Goal: Task Accomplishment & Management: Manage account settings

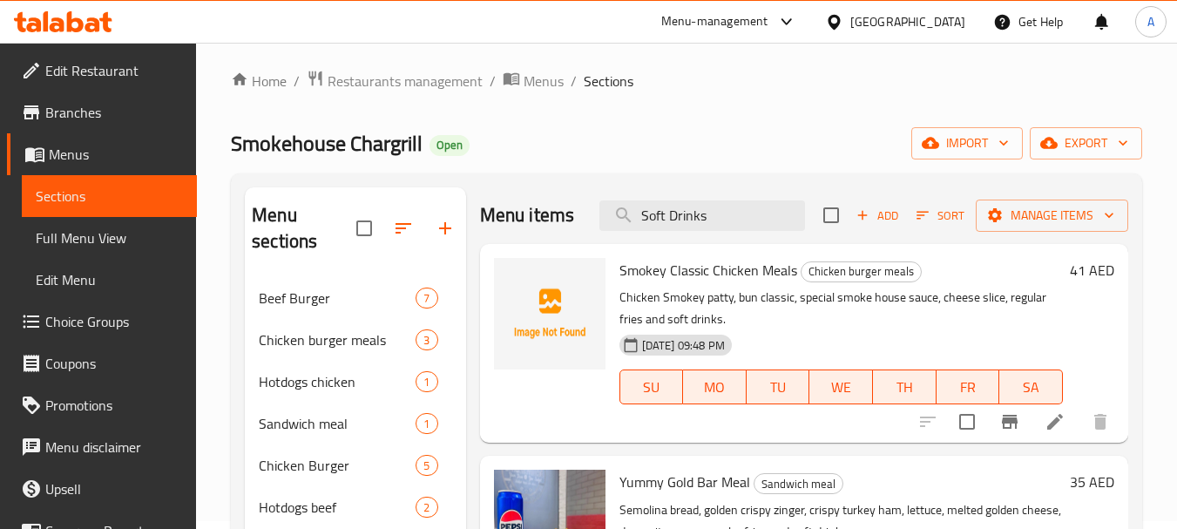
scroll to position [503, 0]
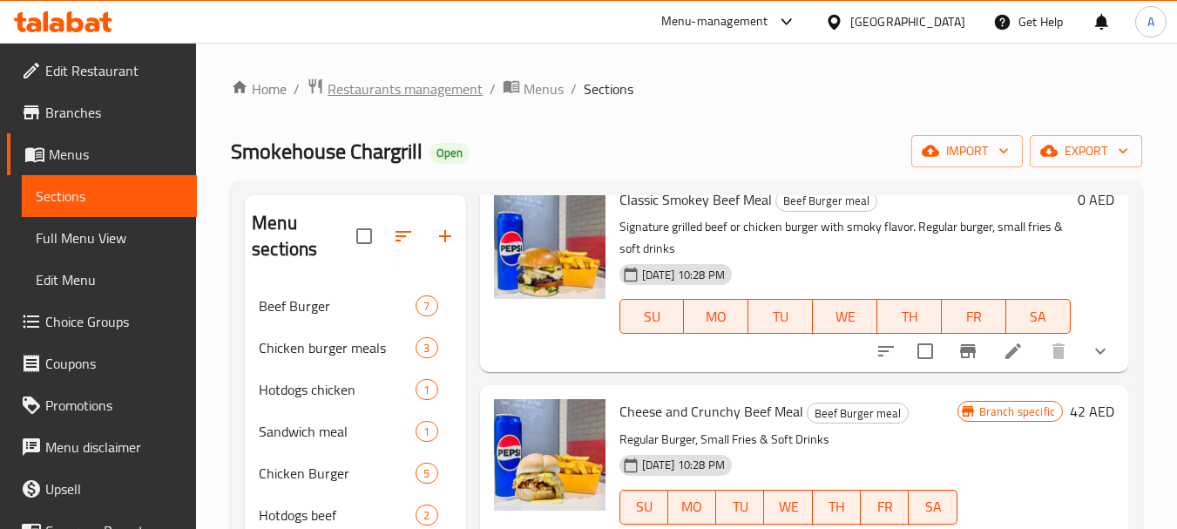
click at [398, 91] on span "Restaurants management" at bounding box center [405, 88] width 155 height 21
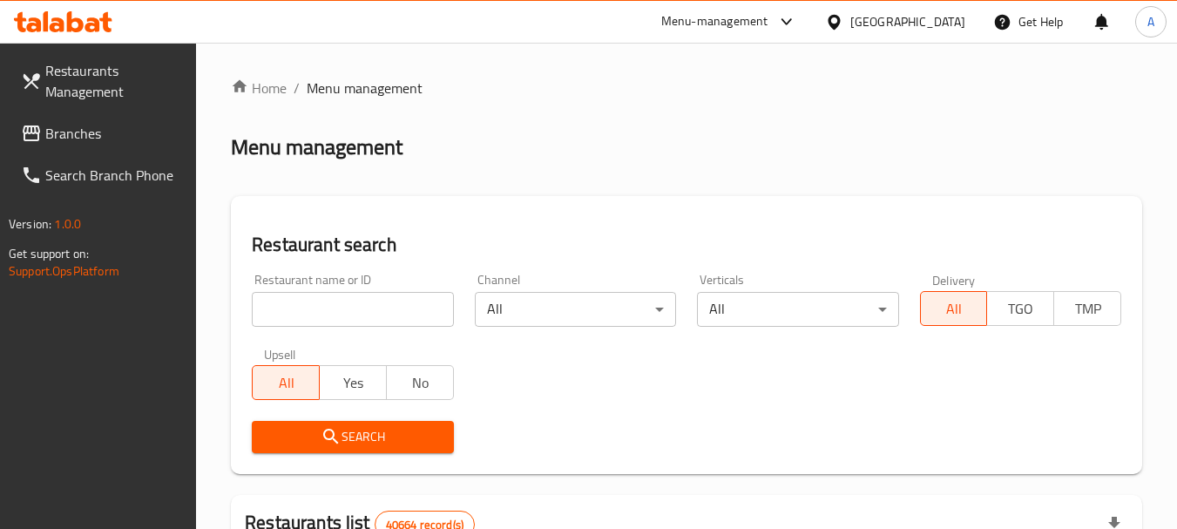
click at [85, 134] on span "Branches" at bounding box center [114, 133] width 138 height 21
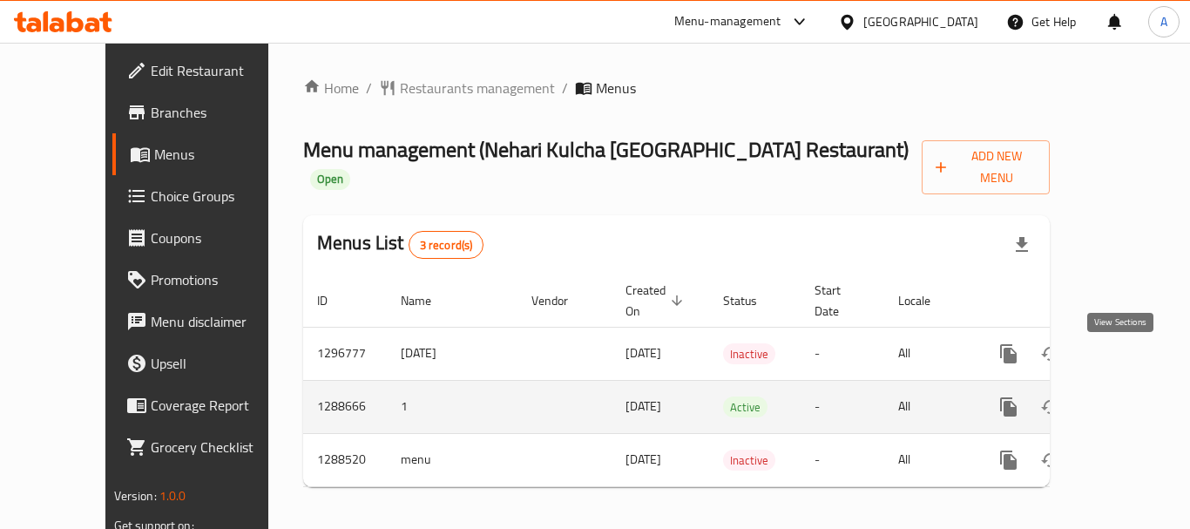
click at [1124, 396] on icon "enhanced table" at bounding box center [1134, 406] width 21 height 21
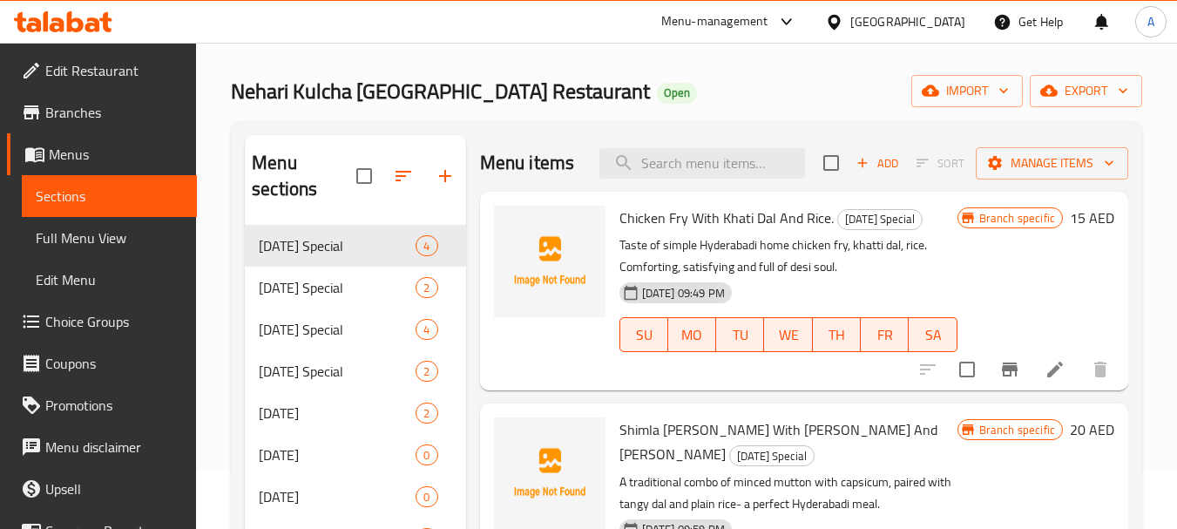
scroll to position [87, 0]
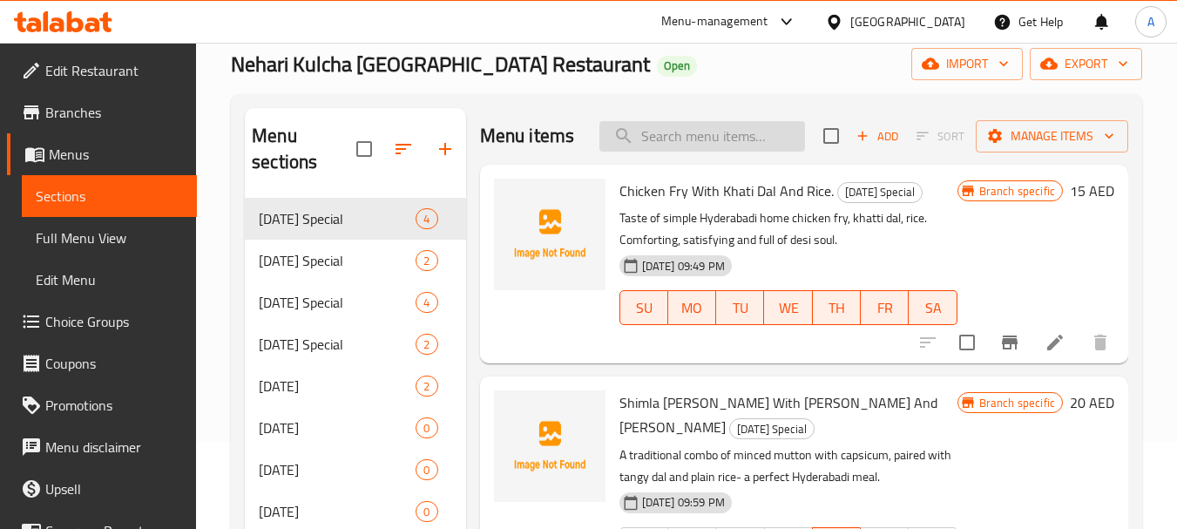
click at [719, 130] on input "search" at bounding box center [702, 136] width 206 height 30
paste input "Bagara Baingan"
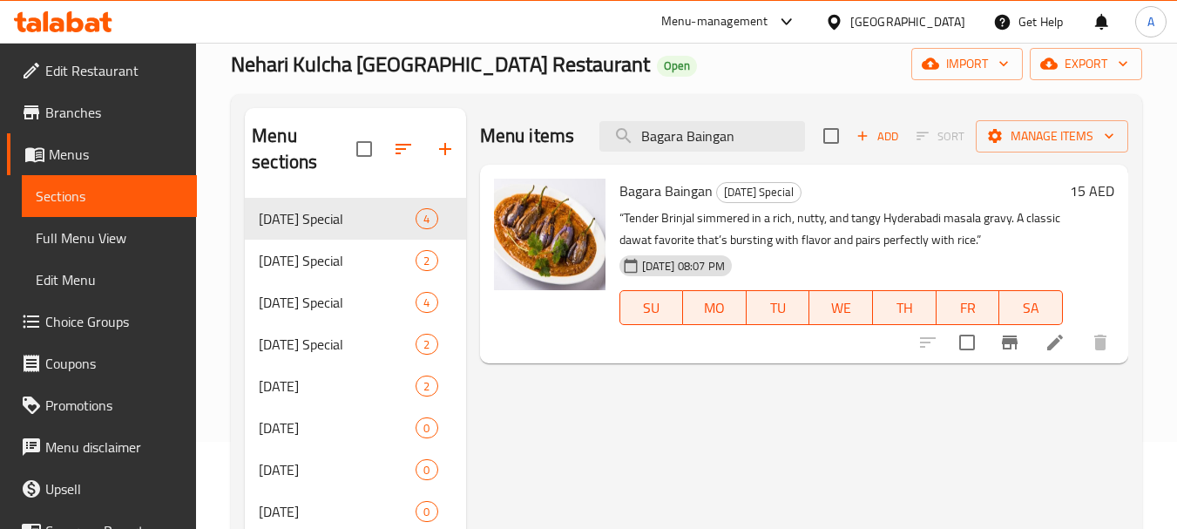
type input "Bagara Baingan"
click at [667, 304] on span "SU" at bounding box center [652, 307] width 50 height 25
click at [781, 311] on span "TU" at bounding box center [779, 307] width 50 height 25
click at [1049, 342] on icon at bounding box center [1054, 342] width 21 height 21
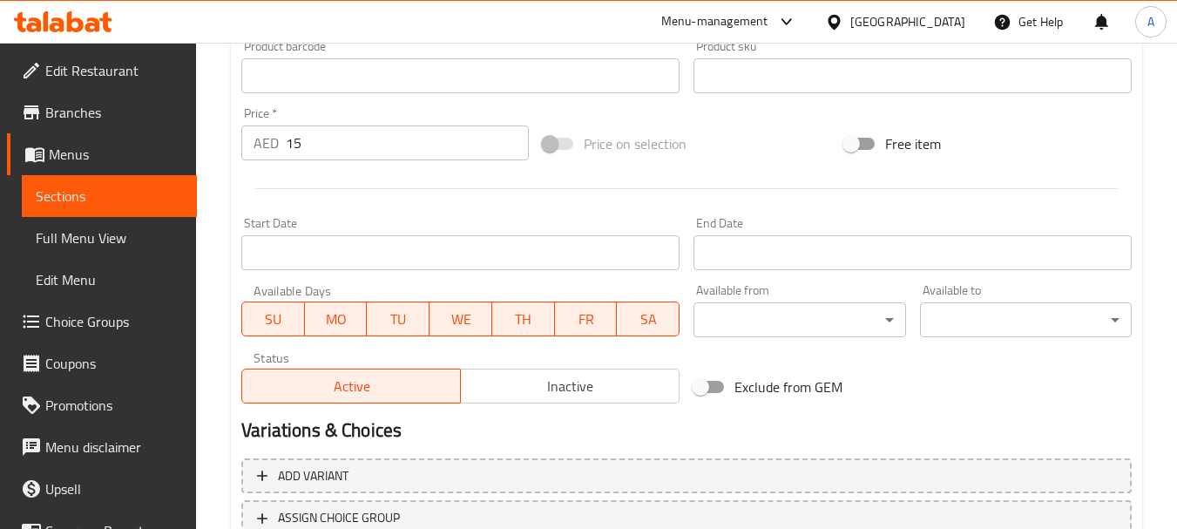
scroll to position [610, 0]
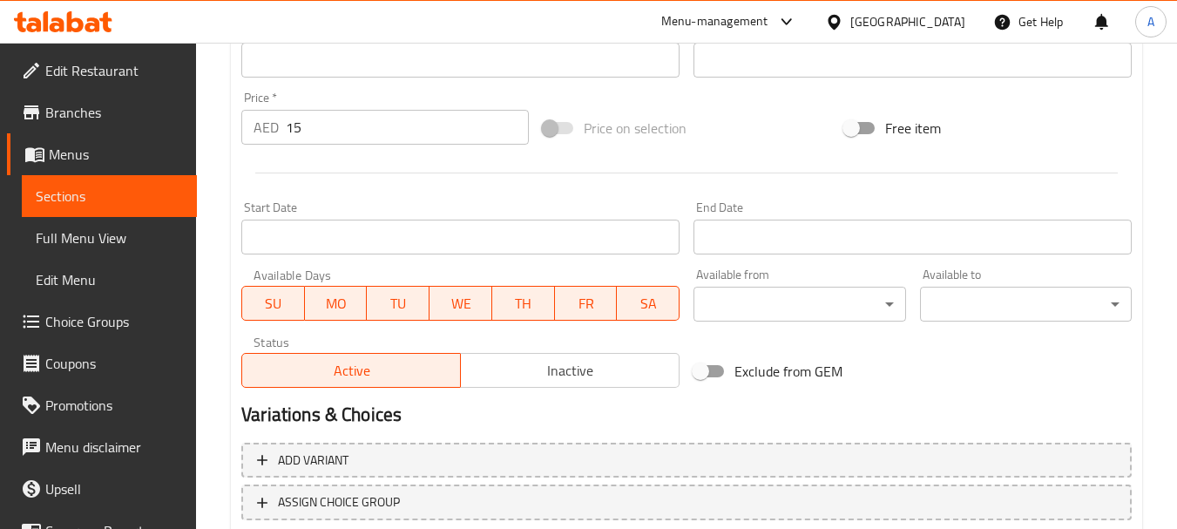
click at [677, 307] on button "SA" at bounding box center [648, 303] width 63 height 35
click at [593, 308] on span "FR" at bounding box center [586, 303] width 49 height 25
click at [551, 304] on button "TH" at bounding box center [523, 303] width 63 height 35
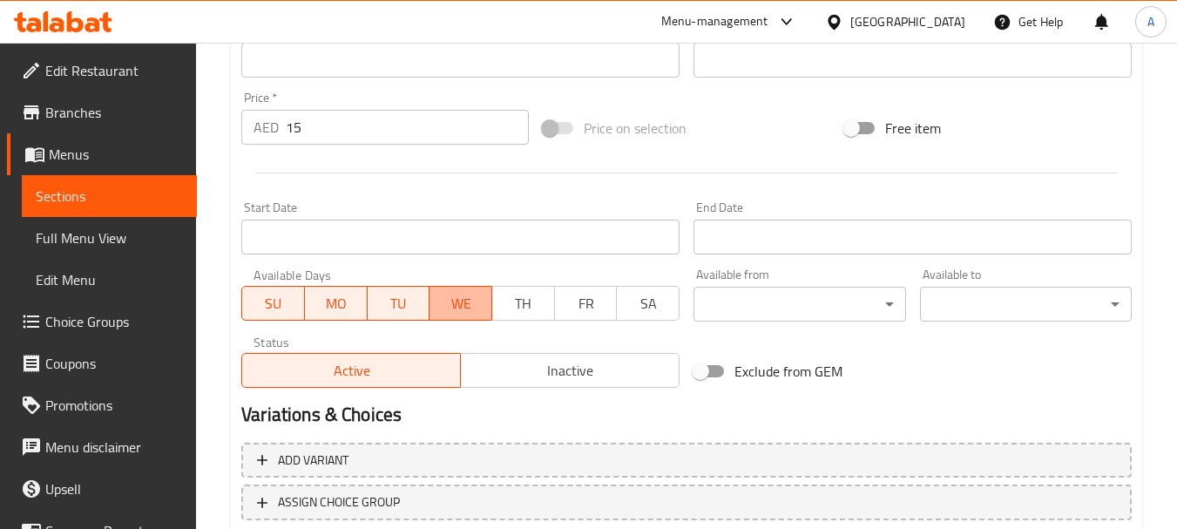
click at [454, 307] on span "WE" at bounding box center [460, 303] width 49 height 25
click at [403, 303] on span "TU" at bounding box center [399, 303] width 49 height 25
click at [277, 308] on span "SU" at bounding box center [273, 303] width 49 height 25
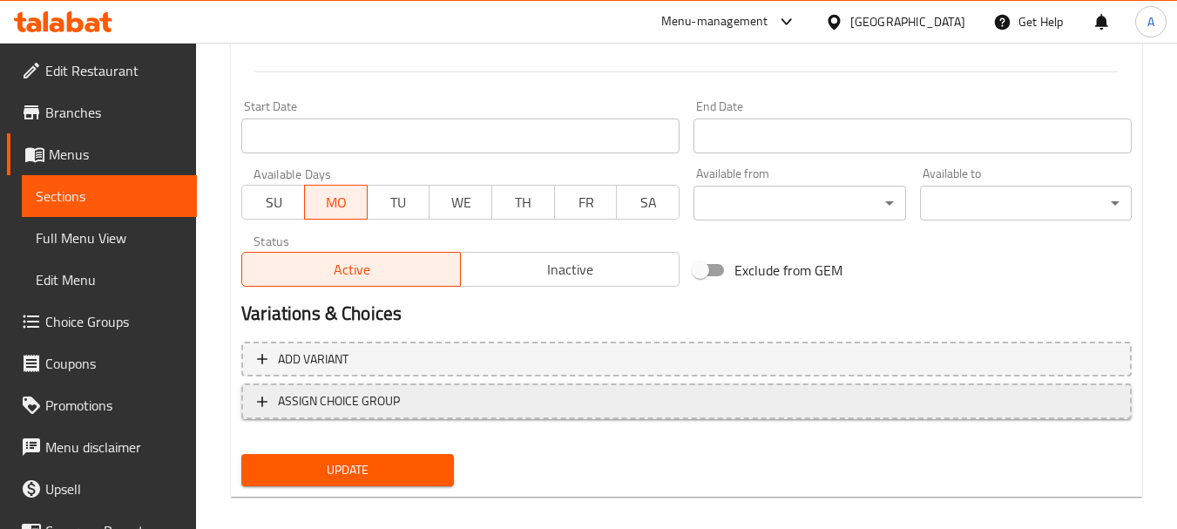
scroll to position [727, 0]
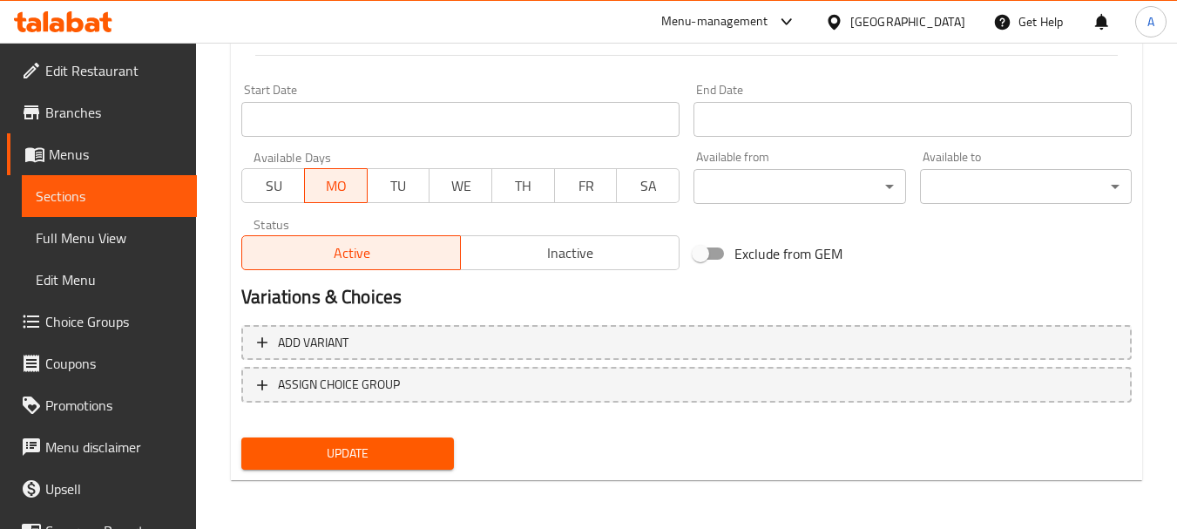
click at [362, 436] on div "Update" at bounding box center [347, 453] width 226 height 46
click at [360, 445] on span "Update" at bounding box center [347, 454] width 184 height 22
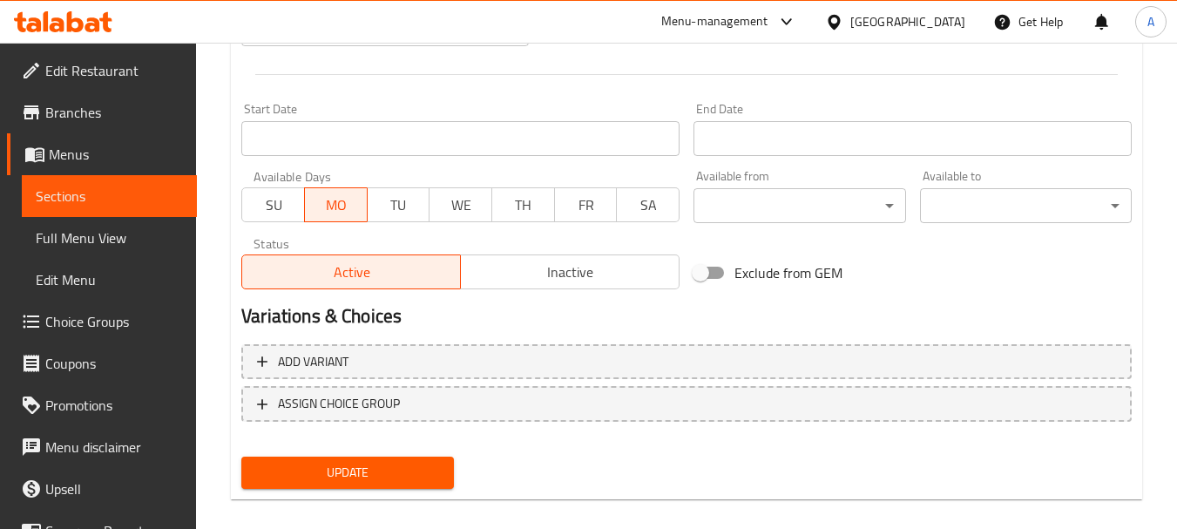
scroll to position [274, 0]
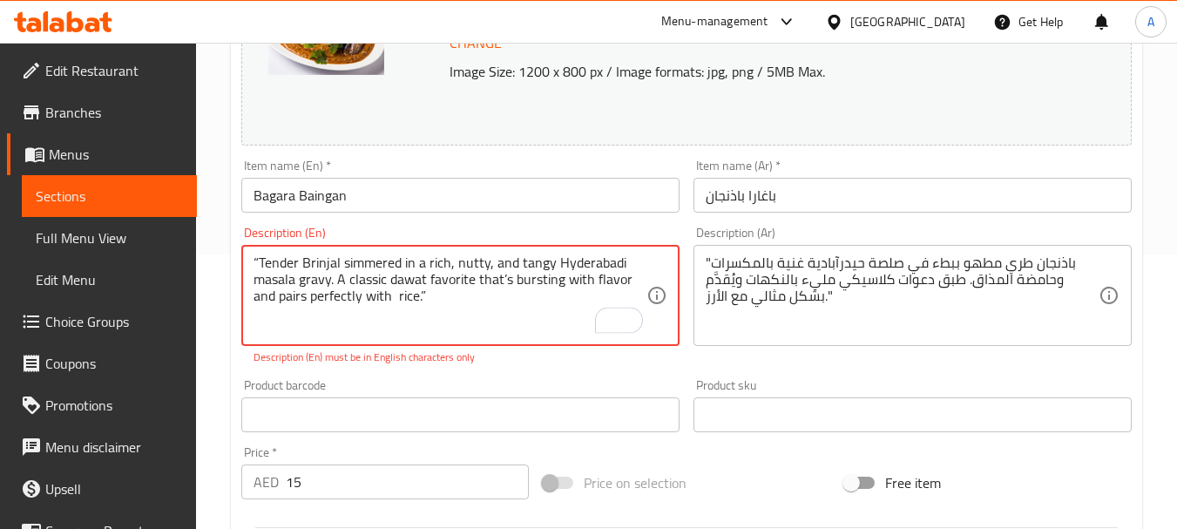
click at [507, 292] on textarea "“Tender Brinjal simmered in a rich, nutty, and tangy Hyderabadi masala gravy. A…" at bounding box center [450, 295] width 393 height 83
click at [500, 294] on textarea "“Tender Brinjal simmered in a rich, nutty, and tangy Hyderabadi masala gravy. A…" at bounding box center [450, 295] width 393 height 83
click at [396, 295] on textarea "“Tender Brinjal simmered in a rich, nutty, and tangy Hyderabadi masala gravy. A…" at bounding box center [450, 295] width 393 height 83
drag, startPoint x: 258, startPoint y: 261, endPoint x: 267, endPoint y: 274, distance: 15.0
click at [260, 261] on textarea "“Tender Brinjal simmered in a rich, nutty, and tangy Hyderabadi masala gravy. A…" at bounding box center [450, 295] width 393 height 83
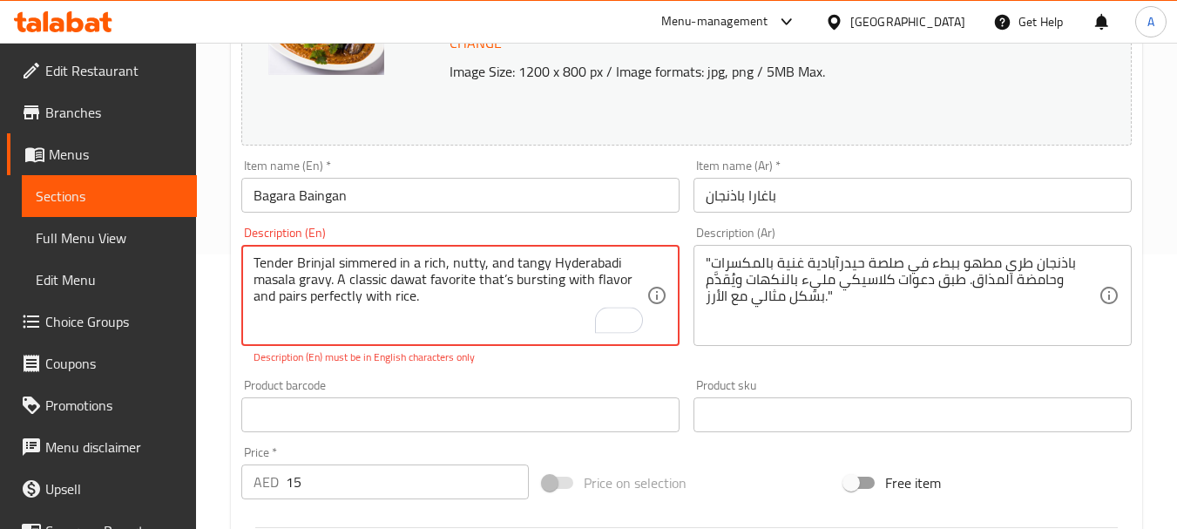
type textarea "Tender Brinjal simmered in a rich, nutty, and tangy Hyderabadi masala gravy. A …"
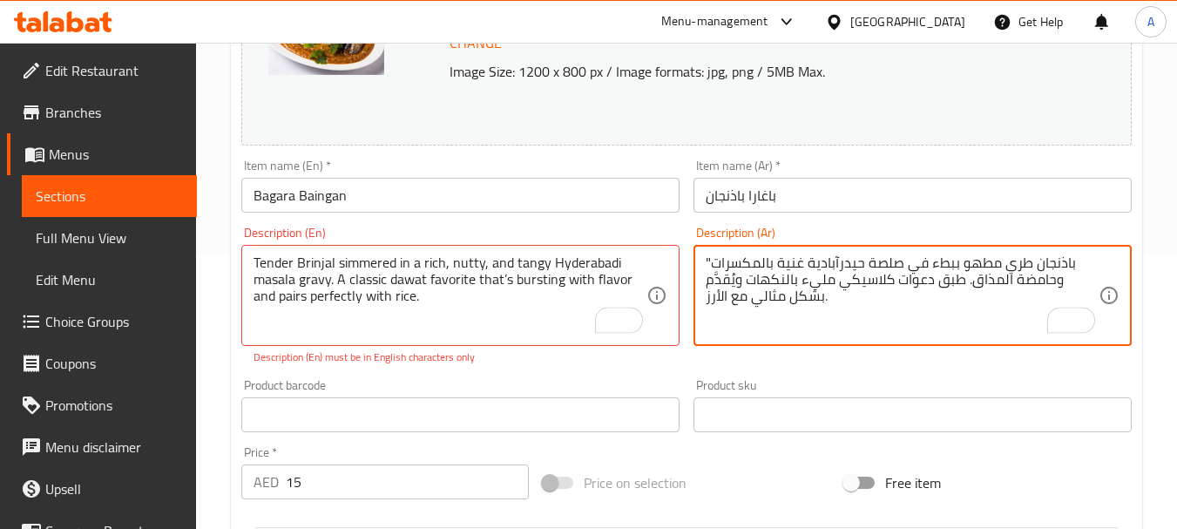
drag, startPoint x: 711, startPoint y: 266, endPoint x: 693, endPoint y: 267, distance: 17.5
click at [693, 267] on div ""باذنجان طري مطهو ببطء في صلصة حيدرآبادية غنية بالمكسرات وحامضة المذاق. طبق دعو…" at bounding box center [912, 295] width 438 height 101
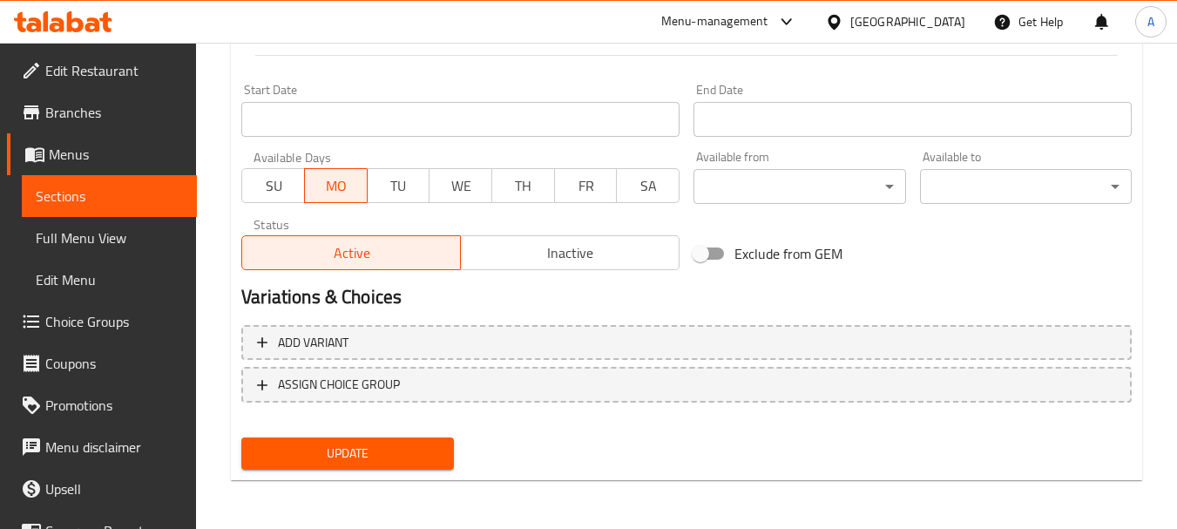
type textarea "باذنجان طري مطهو ببطء في صلصة حيدرآبادية غنية بالمكسرات وحامضة المذاق. طبق دعوا…"
click at [405, 458] on span "Update" at bounding box center [347, 454] width 184 height 22
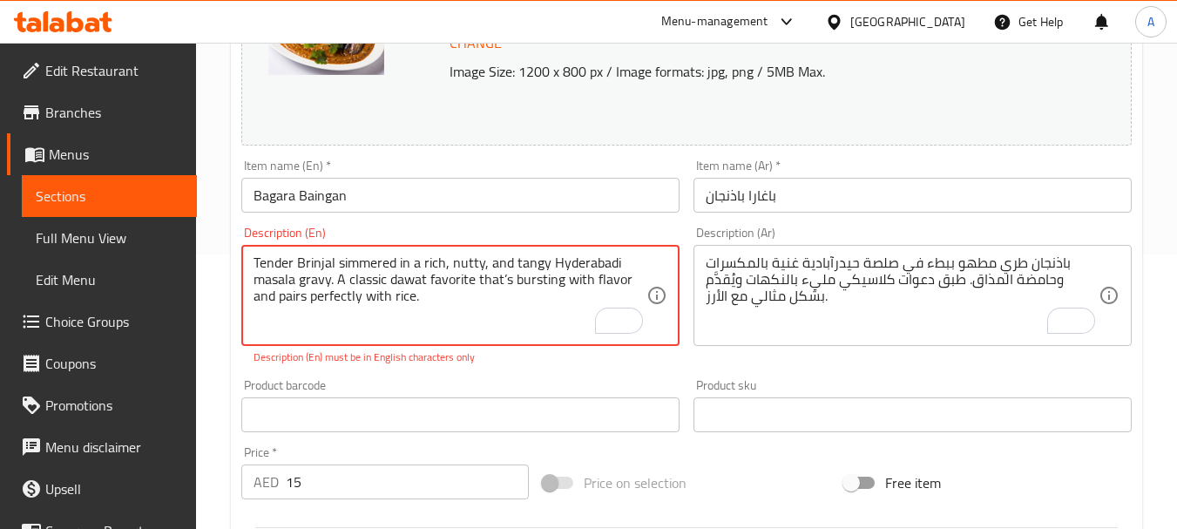
click at [450, 298] on textarea "Tender Brinjal simmered in a rich, nutty, and tangy Hyderabadi masala gravy. A …" at bounding box center [450, 295] width 393 height 83
click at [253, 271] on div "Tender Brinjal simmered in a rich, nutty, and tangy Hyderabadi masala gravy. A …" at bounding box center [460, 295] width 438 height 101
click at [504, 371] on div "Description (En) Tender Brinjal simmered in a rich, nutty, and tangy Hyderabadi…" at bounding box center [460, 296] width 452 height 152
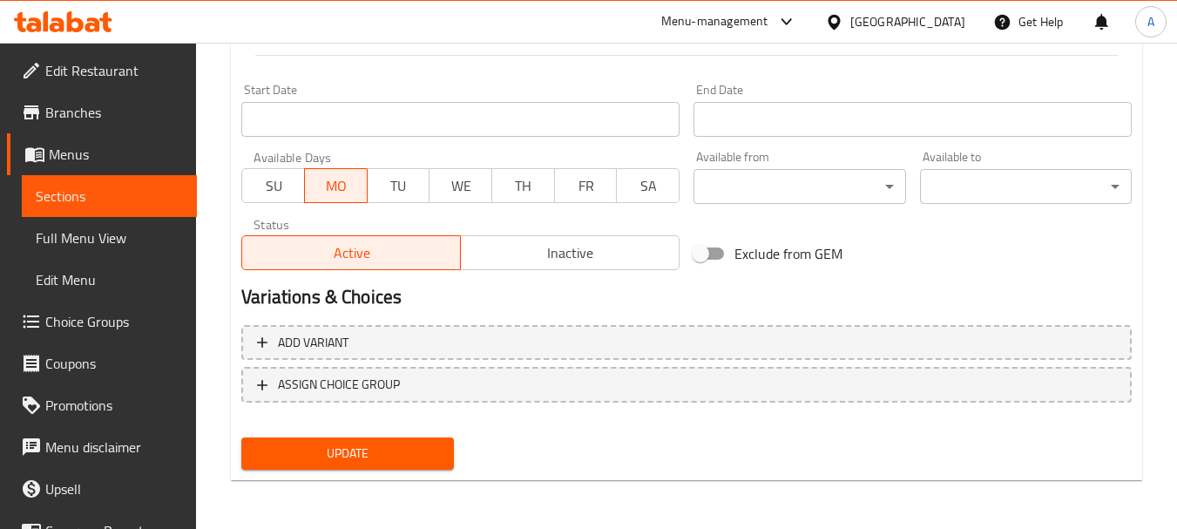
click at [401, 437] on button "Update" at bounding box center [347, 453] width 212 height 32
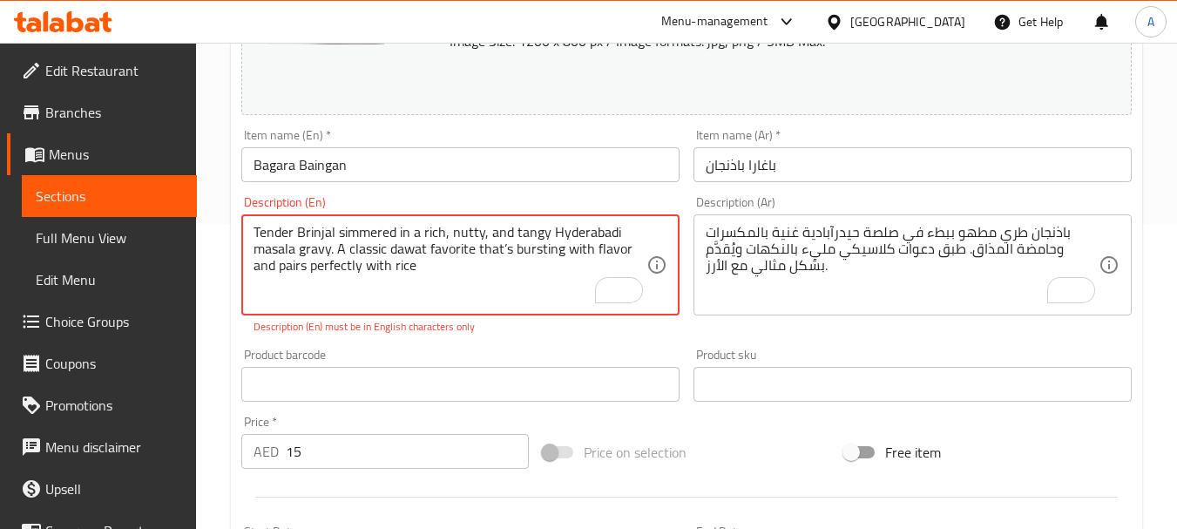
click at [671, 183] on div "Item name (En)   * Bagara Baingan Item name (En) *" at bounding box center [460, 155] width 452 height 67
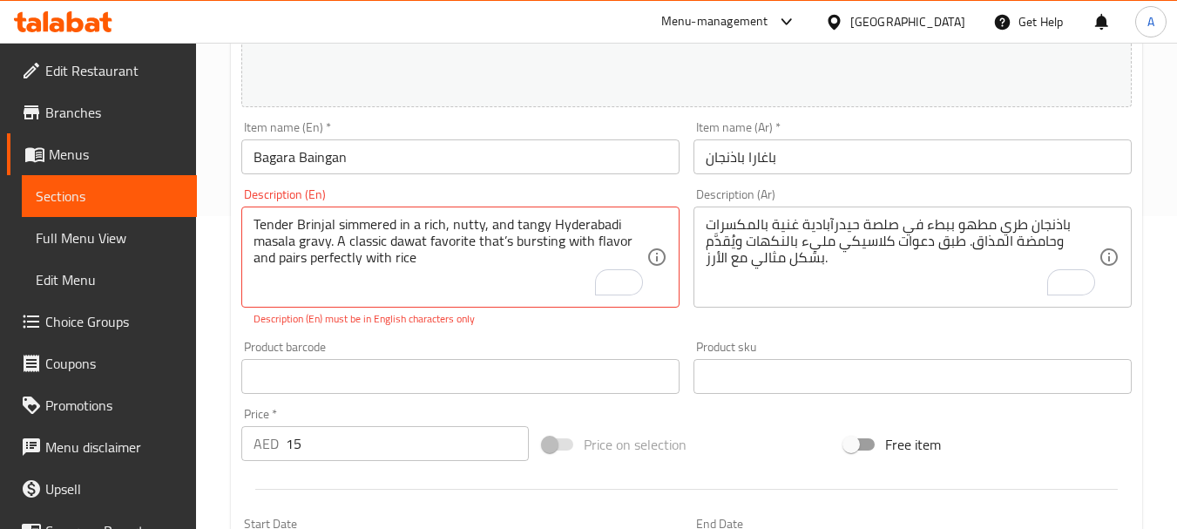
scroll to position [311, 0]
click at [468, 279] on textarea "Tender Brinjal simmered in a rich, nutty, and tangy Hyderabadi masala gravy. A …" at bounding box center [450, 259] width 393 height 83
click at [432, 254] on textarea "Tender Brinjal simmered in a rich, nutty, and tangy Hyderabadi masala gravy. A …" at bounding box center [450, 259] width 393 height 83
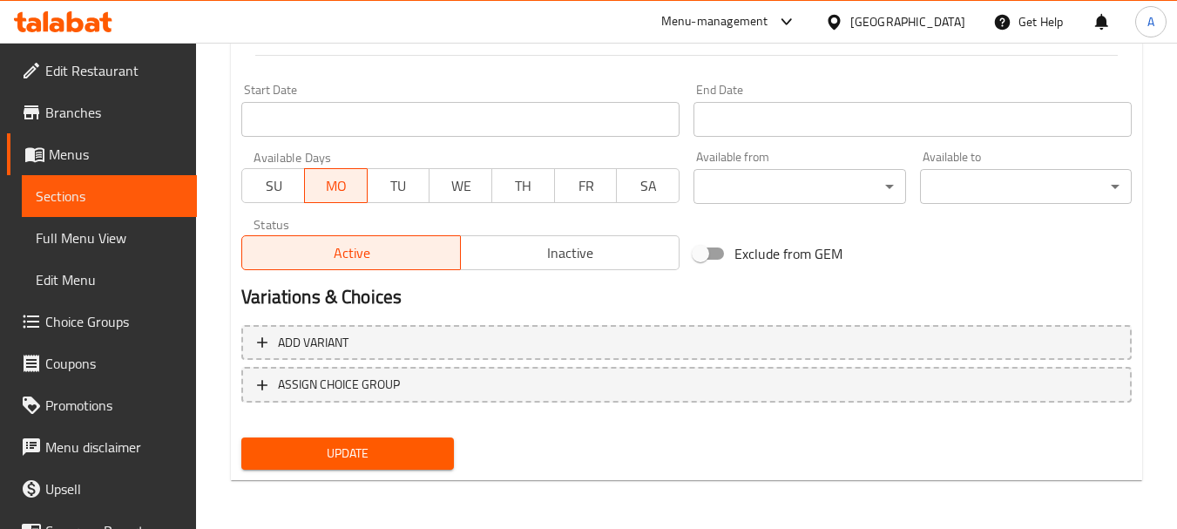
click at [346, 465] on button "Update" at bounding box center [347, 453] width 212 height 32
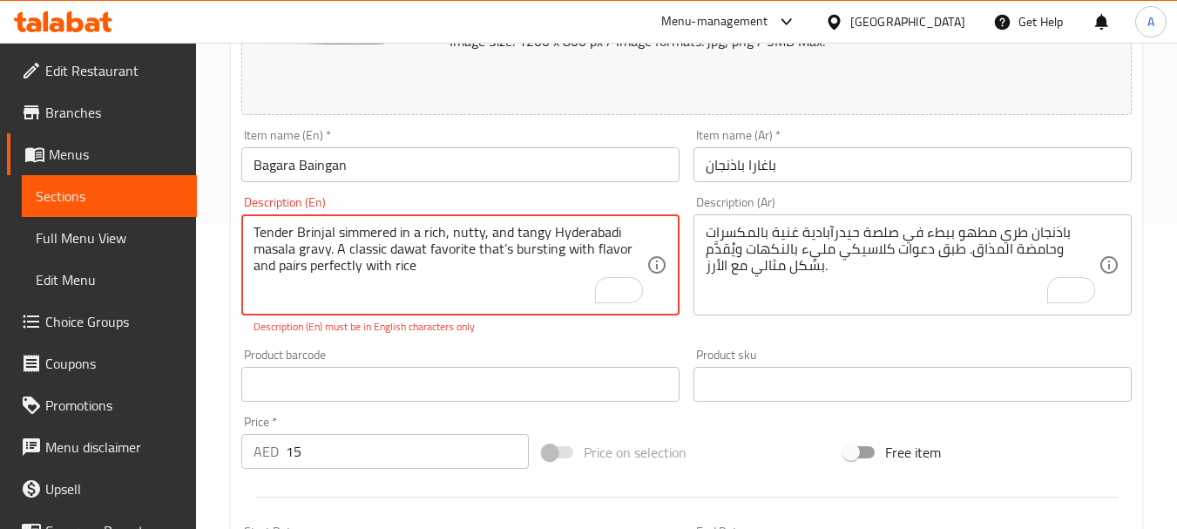
click at [301, 230] on textarea "Tender Brinjal simmered in a rich, nutty, and tangy Hyderabadi masala gravy. A …" at bounding box center [450, 265] width 393 height 83
click at [321, 235] on textarea "Tender brinjal simmered in a rich, nutty, and tangy Hyderabadi masala gravy. A …" at bounding box center [450, 265] width 393 height 83
drag, startPoint x: 551, startPoint y: 229, endPoint x: 559, endPoint y: 228, distance: 8.8
click at [559, 228] on textarea "Tender brinjal simmered in a rich, nutty, and tangy Hyderabadi masala gravy. A …" at bounding box center [450, 265] width 393 height 83
drag, startPoint x: 619, startPoint y: 228, endPoint x: 608, endPoint y: 231, distance: 11.6
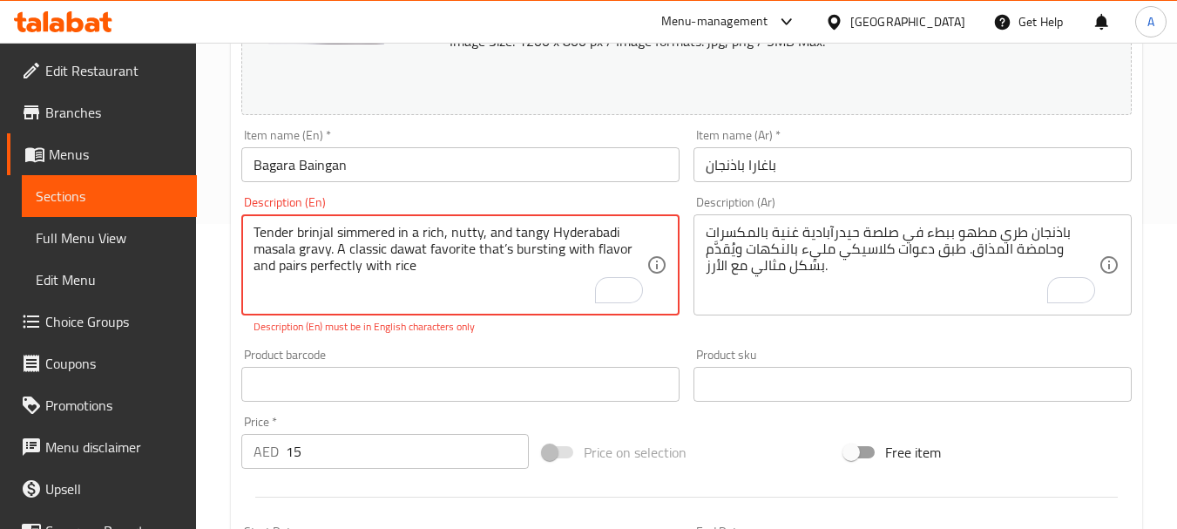
click at [608, 231] on textarea "Tender brinjal simmered in a rich, nutty, and tangy Hyderabadi masala gravy. A …" at bounding box center [450, 265] width 393 height 83
type textarea "Tender brinjal simmered in a rich, nutty, and tangy Hyderabadi masala gravy. A …"
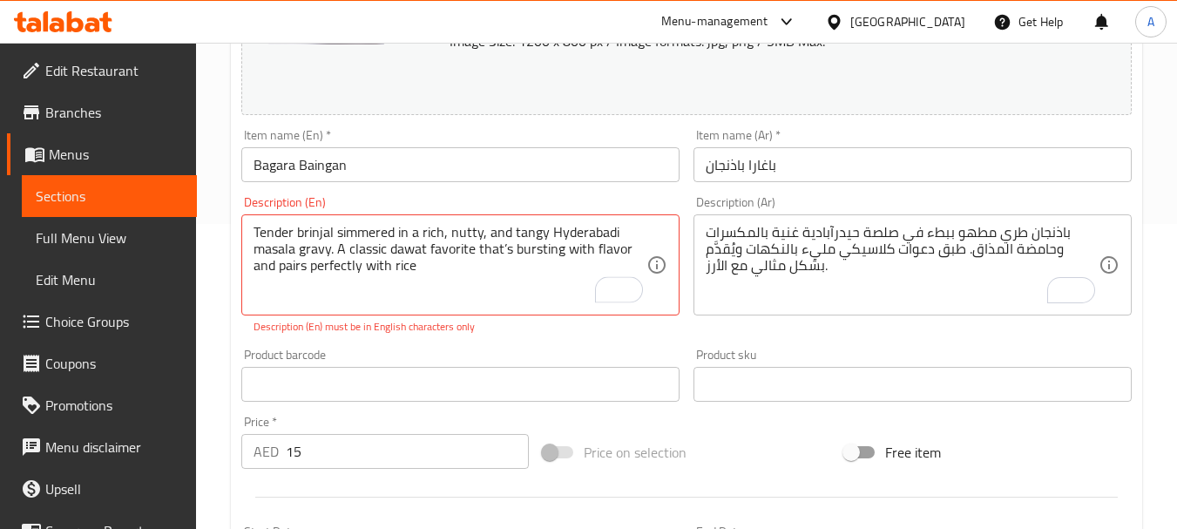
click at [524, 339] on div "Description (En) Tender brinjal simmered in a rich, nutty, and tangy Hyderabadi…" at bounding box center [460, 265] width 452 height 152
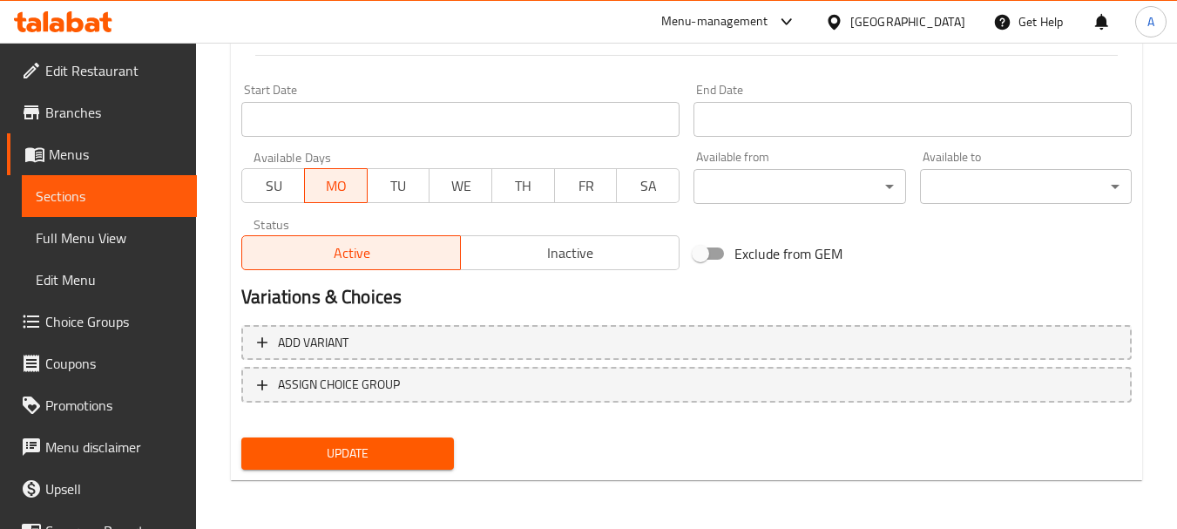
click at [389, 463] on span "Update" at bounding box center [347, 454] width 184 height 22
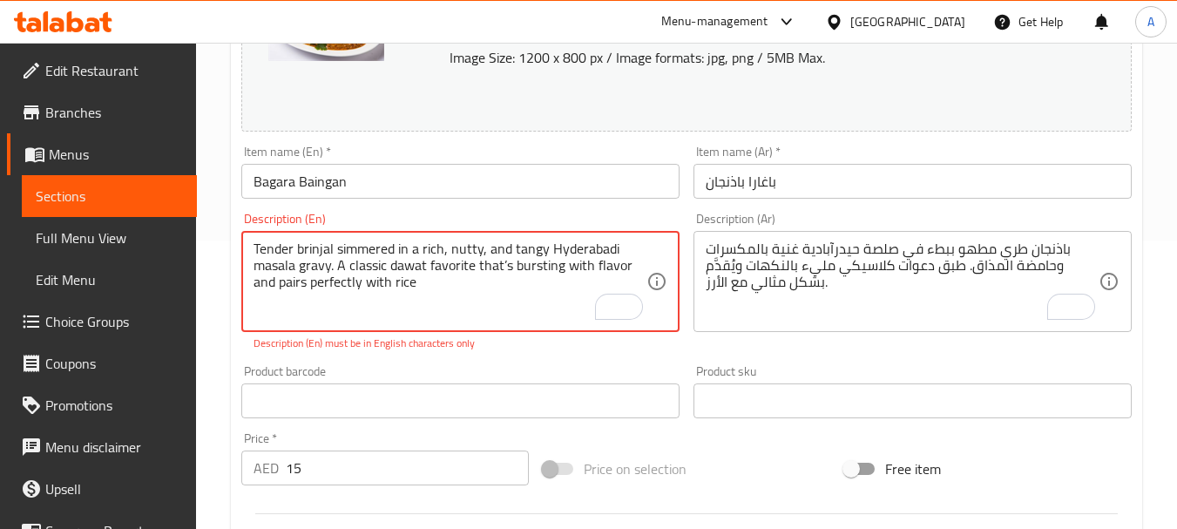
click at [444, 277] on textarea "Tender brinjal simmered in a rich, nutty, and tangy Hyderabadi masala gravy. A …" at bounding box center [450, 281] width 393 height 83
click at [446, 277] on textarea "Tender brinjal simmered in a rich, nutty, and tangy Hyderabadi masala gravy. A …" at bounding box center [450, 281] width 393 height 83
click at [448, 277] on textarea "Tender brinjal simmered in a rich, nutty, and tangy Hyderabadi masala gravy. A …" at bounding box center [450, 281] width 393 height 83
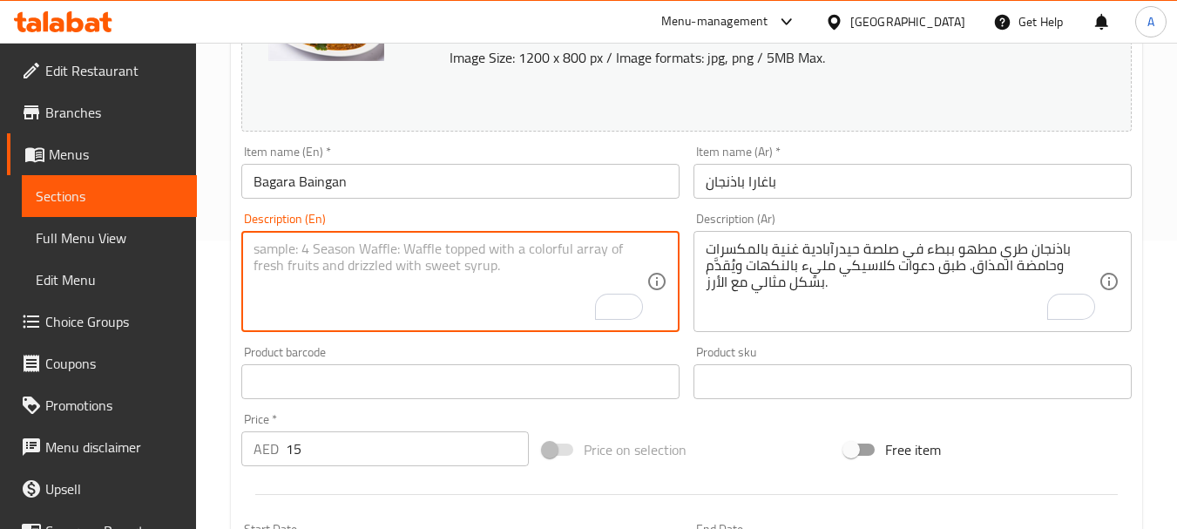
paste textarea "Passion Fruit Tender brinjal simmered in a rich, nutty, and tangy Hyderabadi ma…"
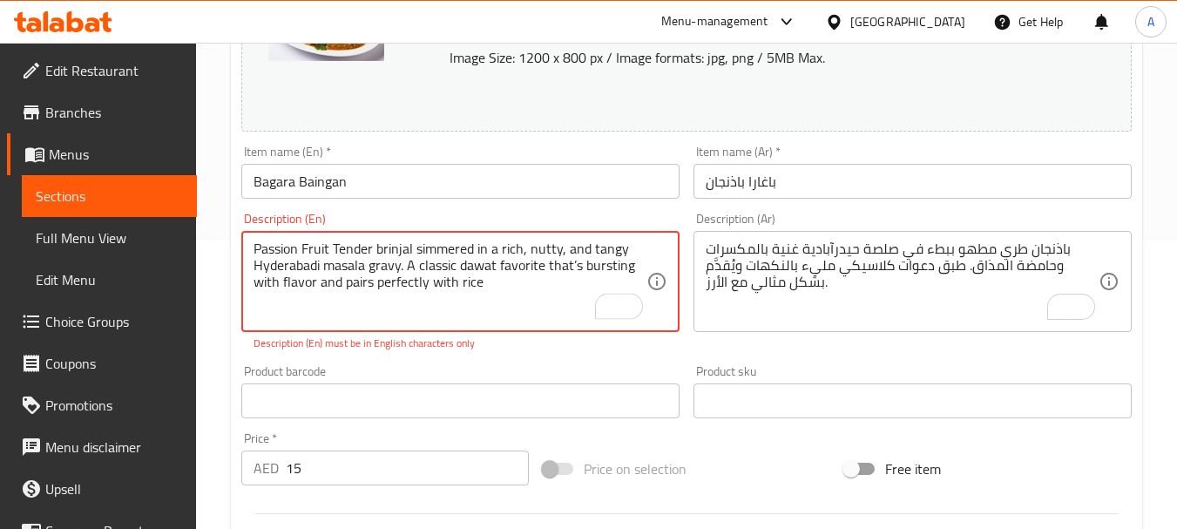
click at [531, 353] on div "Description (En) Passion Fruit Tender brinjal simmered in a rich, nutty, and ta…" at bounding box center [460, 282] width 452 height 152
type textarea "Passion Fruit Tender brinjal simmered in a rich, nutty, and tangy Hyderabadi ma…"
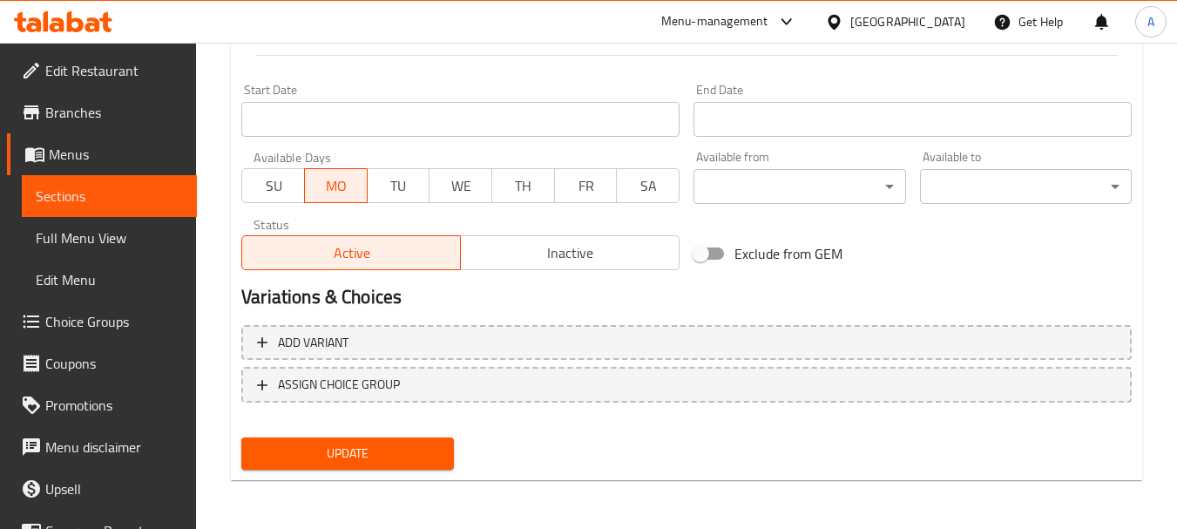
click at [382, 442] on button "Update" at bounding box center [347, 453] width 212 height 32
